Goal: Task Accomplishment & Management: Manage account settings

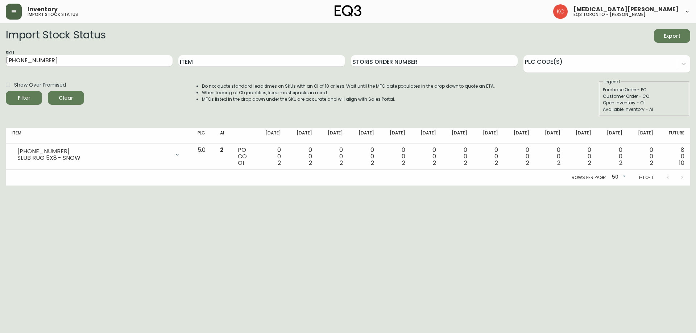
click at [6, 10] on button "button" at bounding box center [14, 12] width 16 height 16
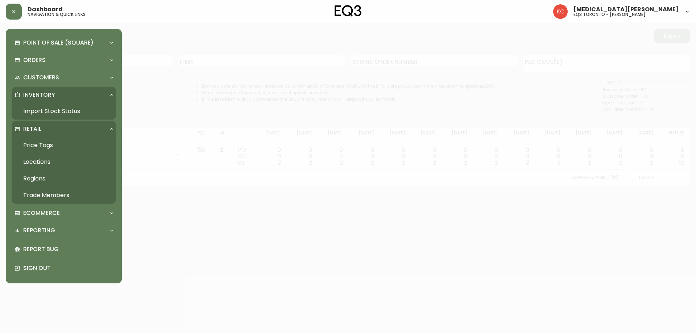
click at [46, 194] on link "Trade Members" at bounding box center [64, 195] width 104 height 17
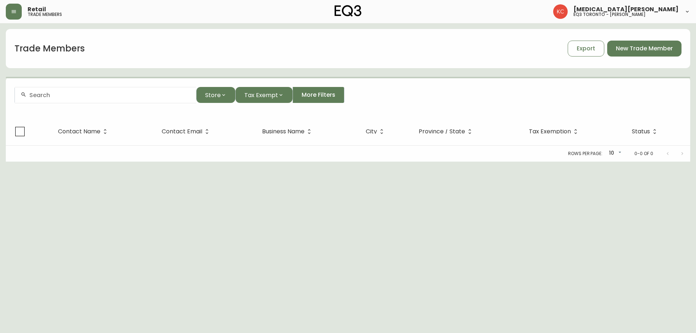
click at [103, 94] on input "text" at bounding box center [109, 95] width 161 height 7
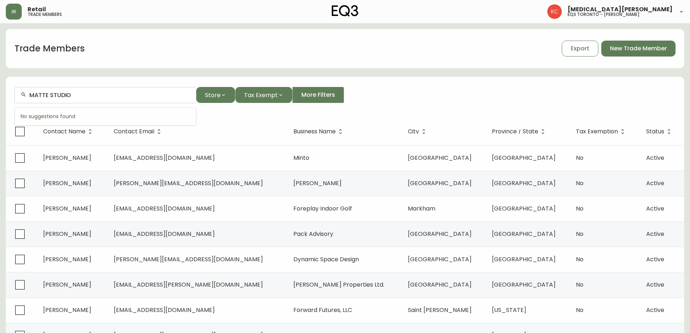
click at [50, 93] on input "MATTE STUDIO" at bounding box center [109, 95] width 161 height 7
click at [75, 135] on span "Studio" at bounding box center [68, 134] width 17 height 8
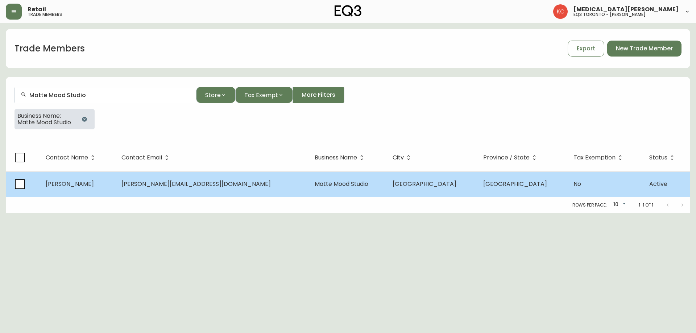
type input "Matte Mood Studio"
click at [263, 188] on td "[PERSON_NAME][EMAIL_ADDRESS][DOMAIN_NAME]" at bounding box center [212, 183] width 193 height 25
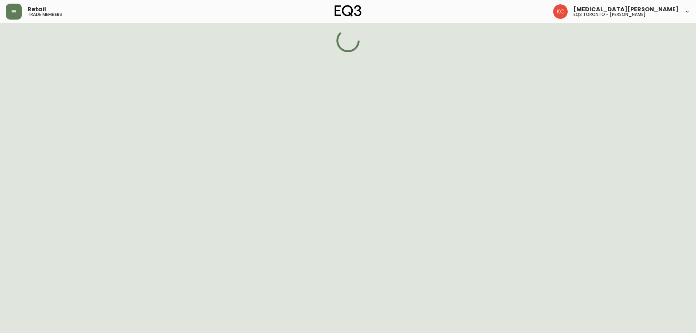
select select "ON"
select select "CA"
select select "CA_EN"
select select "Other"
select select "Interior Designer"
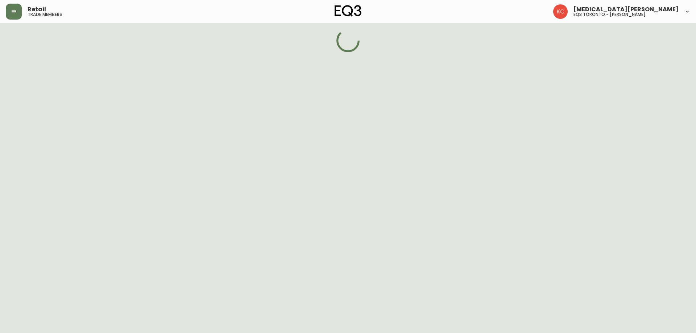
select select "false"
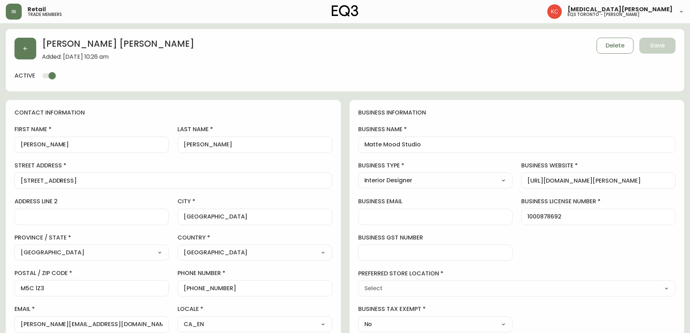
type input "EQ3 [GEOGRAPHIC_DATA] - [PERSON_NAME]"
select select "cjw10z96s008u6gs0ccm7hd19"
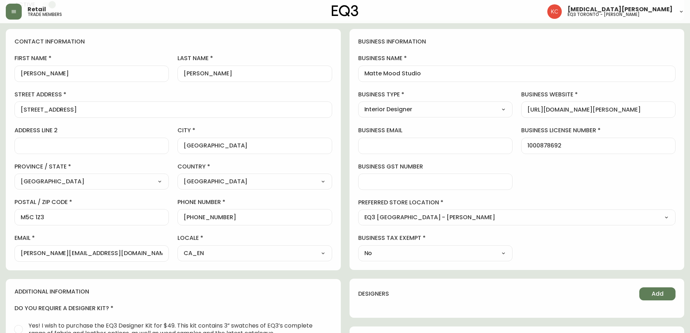
scroll to position [72, 0]
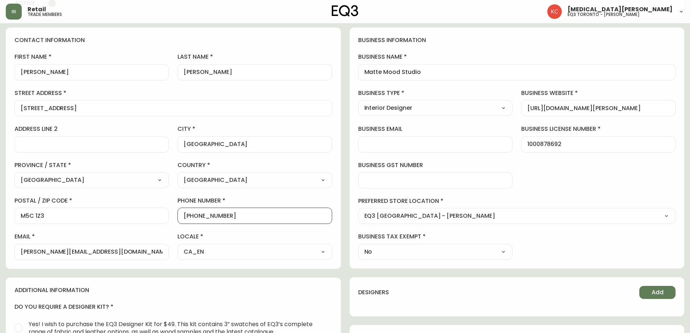
drag, startPoint x: 230, startPoint y: 216, endPoint x: 190, endPoint y: 218, distance: 39.5
click at [190, 218] on input "[PHONE_NUMBER]" at bounding box center [255, 215] width 142 height 7
